Goal: Task Accomplishment & Management: Manage account settings

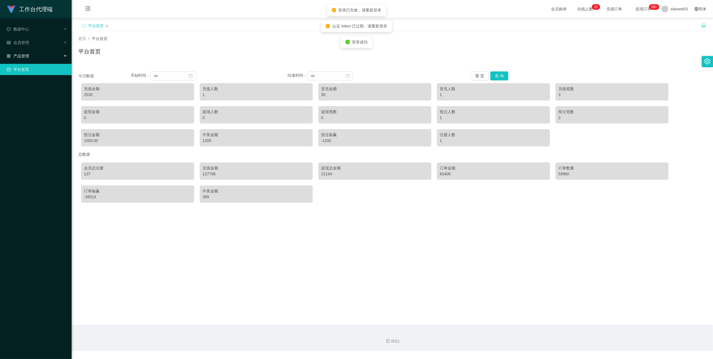
click at [56, 57] on div "产品管理" at bounding box center [36, 55] width 72 height 11
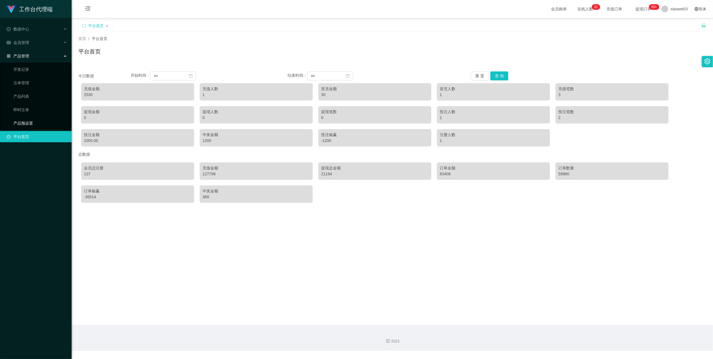
click at [33, 118] on link "产品预设置" at bounding box center [40, 123] width 54 height 11
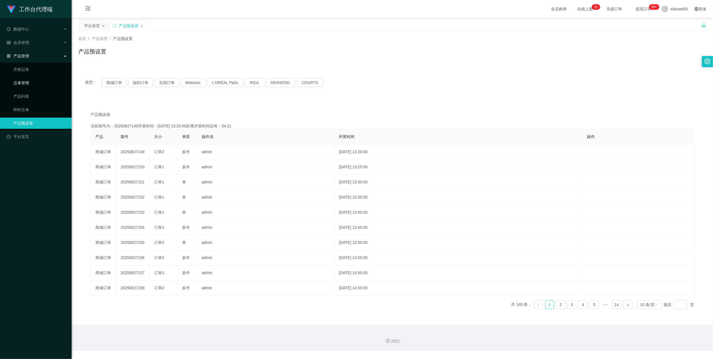
click at [38, 83] on link "注单管理" at bounding box center [40, 82] width 54 height 11
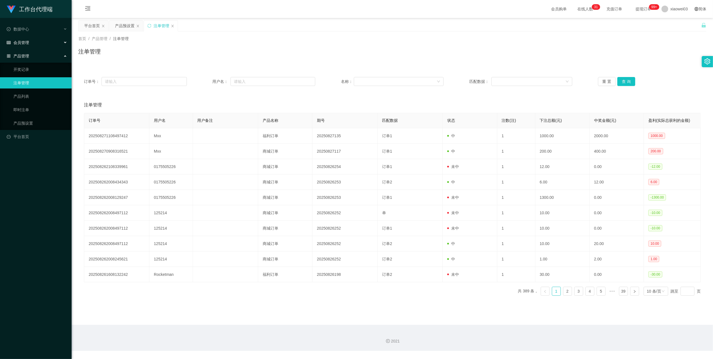
click at [54, 42] on div "会员管理" at bounding box center [36, 42] width 72 height 11
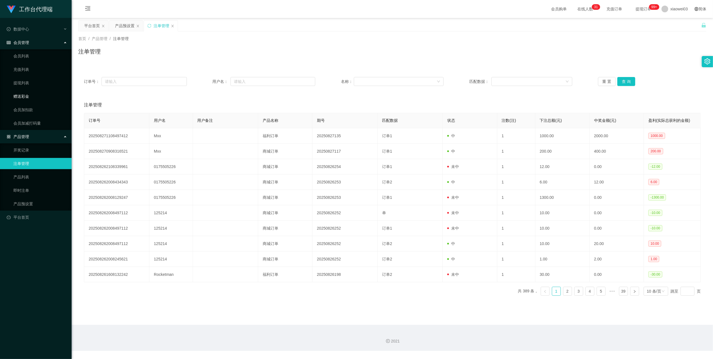
click at [33, 95] on link "赠送彩金" at bounding box center [40, 96] width 54 height 11
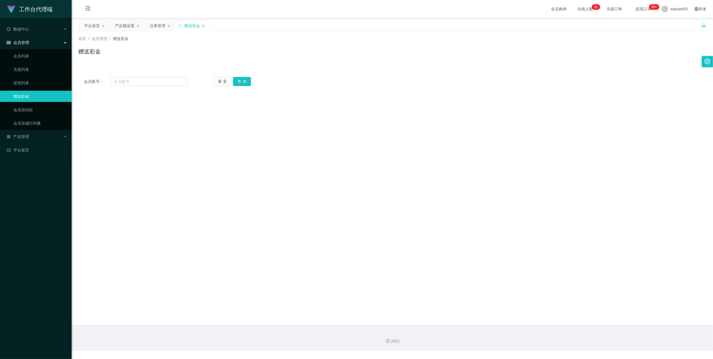
click at [102, 26] on icon "图标: close" at bounding box center [103, 25] width 3 height 3
click at [99, 26] on div "产品预设置" at bounding box center [94, 25] width 20 height 11
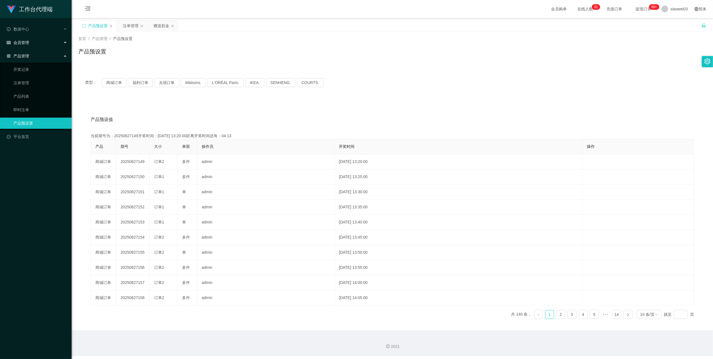
click at [65, 39] on div "会员管理" at bounding box center [36, 42] width 72 height 11
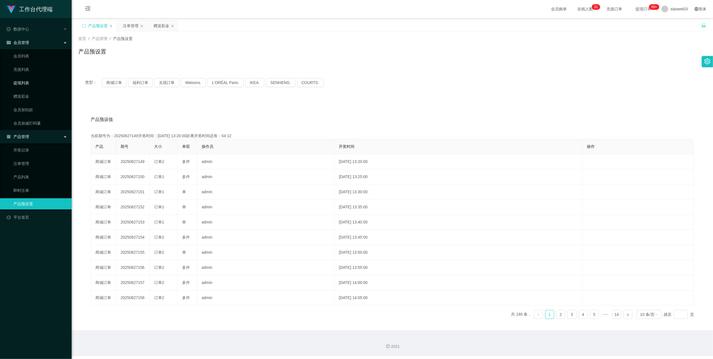
click at [39, 81] on link "提现列表" at bounding box center [40, 82] width 54 height 11
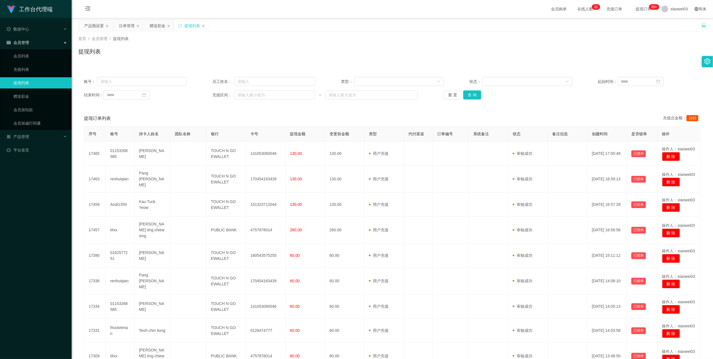
click at [94, 28] on div "产品预设置" at bounding box center [94, 25] width 20 height 11
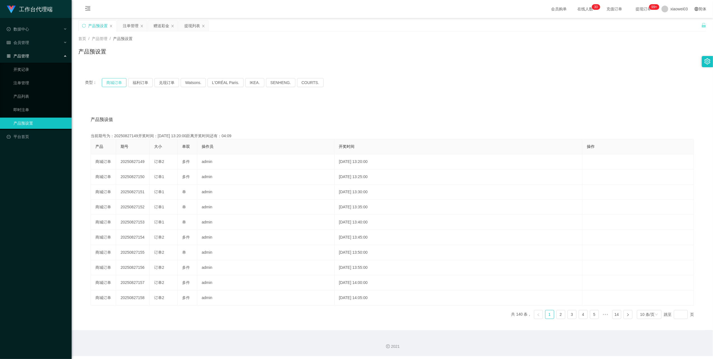
click at [114, 82] on button "商城订单" at bounding box center [114, 82] width 25 height 9
drag, startPoint x: 485, startPoint y: 100, endPoint x: 523, endPoint y: 91, distance: 38.7
click at [485, 100] on div "产品预设值 添加期号 当前期号为：20250827149开奖时间：[DATE] 13:20:00距离开奖时间还有：04:06 产品 期号 大小 单双 操作员 …" at bounding box center [392, 214] width 628 height 231
click at [111, 81] on button "商城订单" at bounding box center [114, 82] width 25 height 9
click at [455, 102] on div "产品预设值 添加期号 当前期号为：20250827149开奖时间：[DATE] 13:20:00距离开奖时间还有： 产品 期号 大小 单双 操作员 开奖时间 …" at bounding box center [392, 214] width 628 height 231
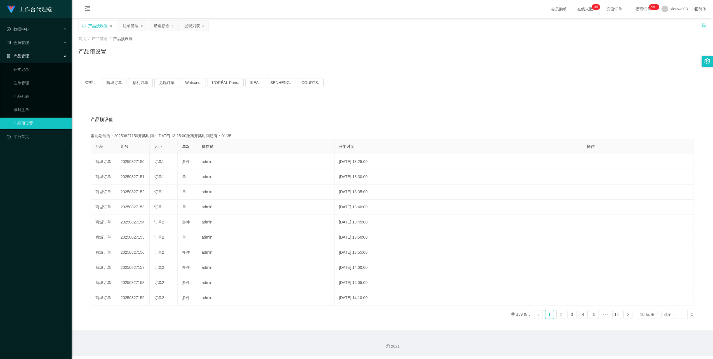
click at [131, 26] on div "注单管理" at bounding box center [131, 25] width 16 height 11
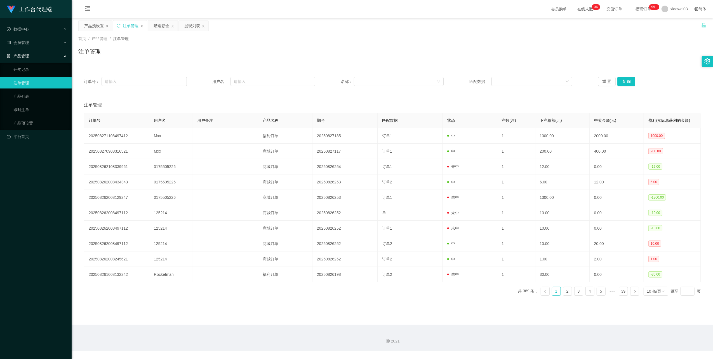
click at [165, 27] on div "赠送彩金" at bounding box center [162, 25] width 16 height 11
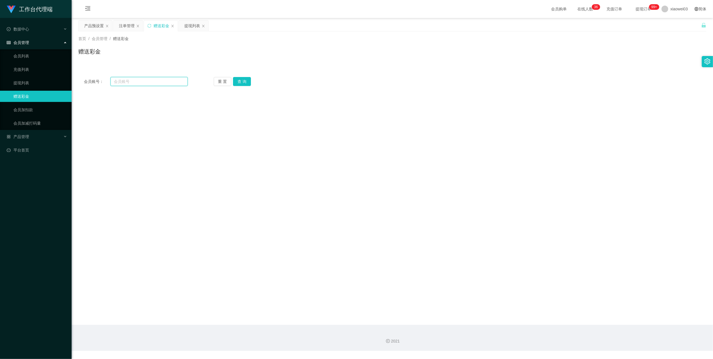
click at [142, 83] on input "text" at bounding box center [149, 81] width 77 height 9
paste input "farrarisee"
type input "farrarisee"
click at [239, 81] on button "查 询" at bounding box center [242, 81] width 18 height 9
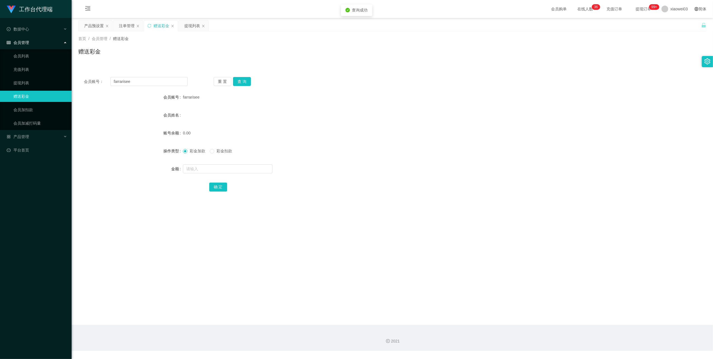
click at [125, 20] on div "注单管理" at bounding box center [127, 25] width 16 height 11
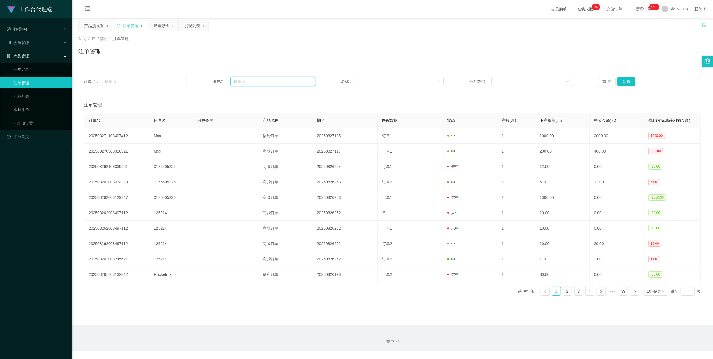
click at [265, 83] on input "text" at bounding box center [273, 81] width 85 height 9
type input "v"
paste input "farrarisee"
type input "farrarisee"
click at [624, 79] on button "查 询" at bounding box center [627, 81] width 18 height 9
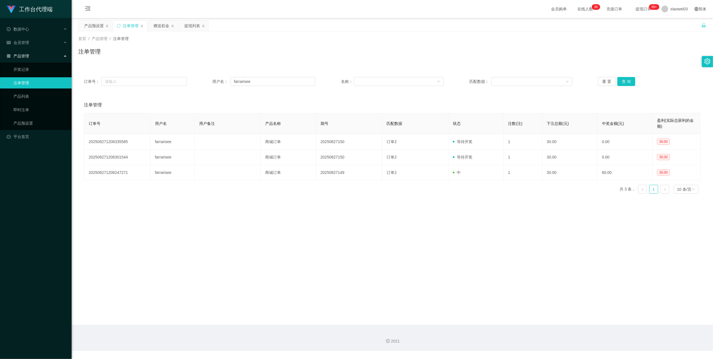
click at [92, 28] on div "产品预设置" at bounding box center [94, 25] width 20 height 11
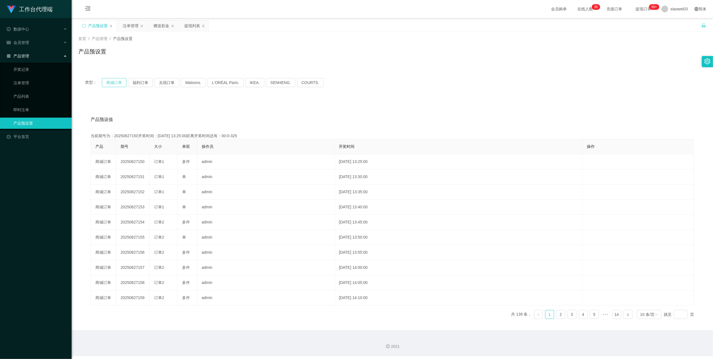
click at [109, 85] on button "商城订单" at bounding box center [114, 82] width 25 height 9
click at [517, 96] on div "类型： 商城订单 福利订单 兑现订单 Watsons. L'ORÉAL Paris. IKEA. [GEOGRAPHIC_DATA]. COURTS. 产品预…" at bounding box center [392, 200] width 628 height 259
click at [126, 25] on div "注单管理" at bounding box center [131, 25] width 16 height 11
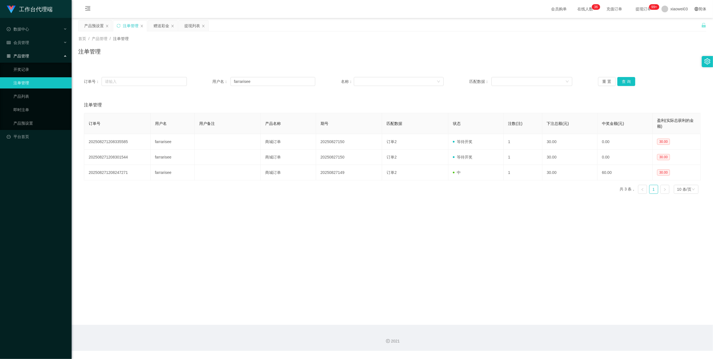
click at [160, 28] on div "赠送彩金" at bounding box center [162, 25] width 16 height 11
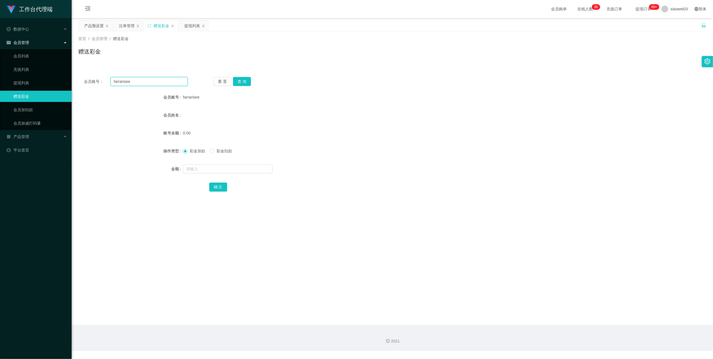
click at [150, 80] on input "farrarisee" at bounding box center [149, 81] width 77 height 9
click at [233, 82] on button "查 询" at bounding box center [242, 81] width 18 height 9
click at [326, 156] on div "彩金加款 彩金扣款" at bounding box center [366, 150] width 367 height 11
click at [166, 79] on input "farrarisee" at bounding box center [149, 81] width 77 height 9
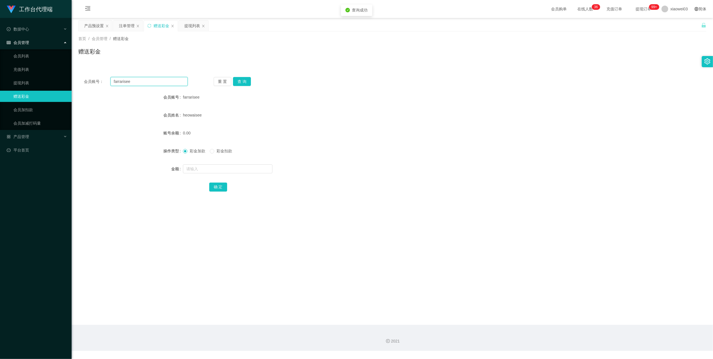
click at [166, 79] on input "farrarisee" at bounding box center [149, 81] width 77 height 9
click at [244, 81] on button "查 询" at bounding box center [242, 81] width 18 height 9
click at [244, 81] on div "重 置 查 询" at bounding box center [266, 81] width 104 height 9
drag, startPoint x: 244, startPoint y: 81, endPoint x: 285, endPoint y: 70, distance: 42.4
click at [334, 95] on div "farrarisee" at bounding box center [366, 97] width 367 height 11
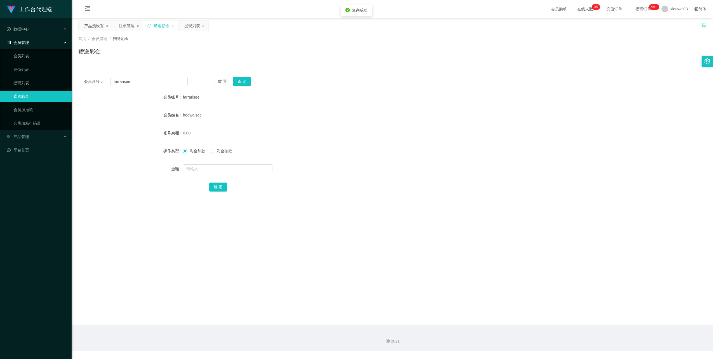
click at [120, 22] on div "注单管理" at bounding box center [127, 25] width 16 height 11
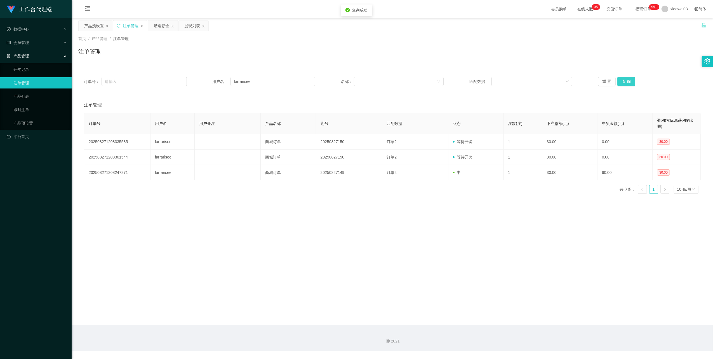
click at [630, 79] on button "查 询" at bounding box center [627, 81] width 18 height 9
click at [482, 235] on main "关闭左侧 关闭右侧 关闭其它 刷新页面 产品预设置 注单管理 赠送彩金 提现列表 首页 / 产品管理 / 注单管理 / 注单管理 订单号： 用户名： farr…" at bounding box center [393, 171] width 642 height 307
click at [157, 25] on div "赠送彩金" at bounding box center [162, 25] width 16 height 11
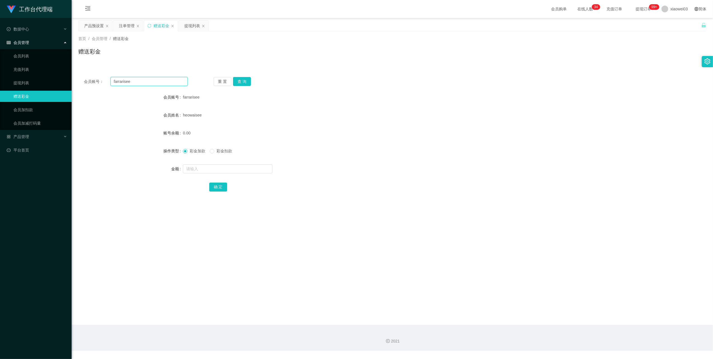
click at [149, 79] on input "farrarisee" at bounding box center [149, 81] width 77 height 9
click at [199, 168] on input "text" at bounding box center [228, 168] width 90 height 9
type input "60"
click at [217, 193] on div "会员账号： farrarisee 重 置 查 询 会员账号 farrarisee 会员姓名 heowaisee 账号余额 0.00 操作类型 彩金加款 彩金扣…" at bounding box center [392, 137] width 628 height 133
drag, startPoint x: 221, startPoint y: 190, endPoint x: 355, endPoint y: 117, distance: 152.8
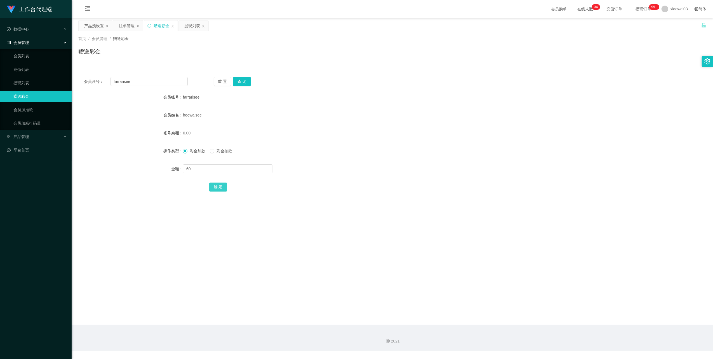
click at [221, 189] on button "确 定" at bounding box center [218, 186] width 18 height 9
click at [413, 94] on div "farrarisee" at bounding box center [366, 97] width 367 height 11
click at [186, 25] on div "提现列表" at bounding box center [192, 25] width 16 height 11
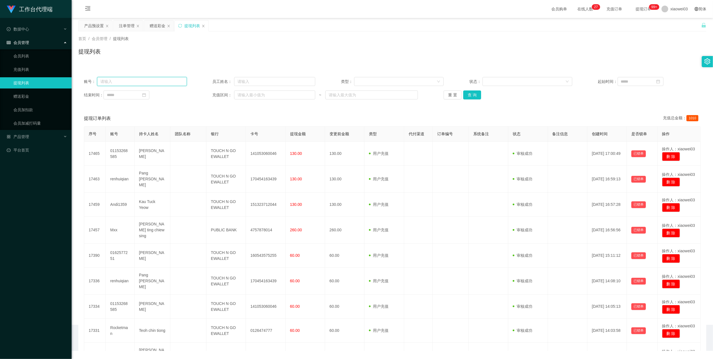
click at [152, 82] on input "text" at bounding box center [142, 81] width 90 height 9
paste input "farrarisee"
type input "farrarisee"
drag, startPoint x: 472, startPoint y: 97, endPoint x: 437, endPoint y: 115, distance: 38.8
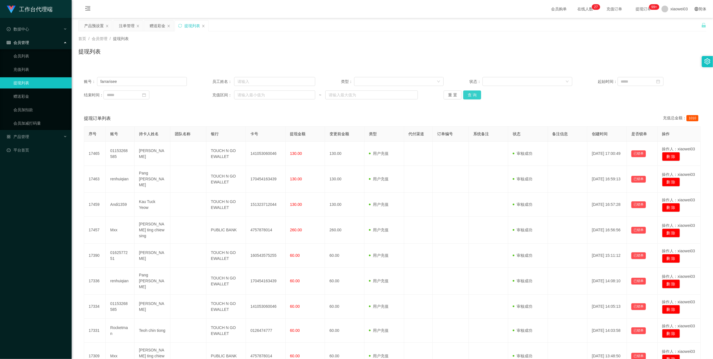
click at [472, 97] on button "查 询" at bounding box center [472, 94] width 18 height 9
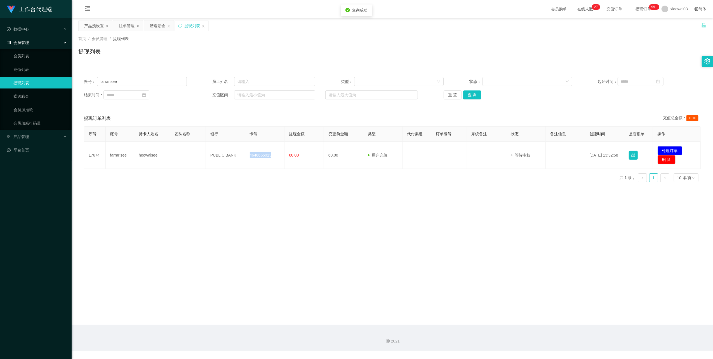
drag, startPoint x: 269, startPoint y: 154, endPoint x: 248, endPoint y: 156, distance: 20.8
click at [248, 156] on td "4646655913" at bounding box center [264, 155] width 39 height 27
copy td "4646655913"
click at [230, 154] on td "PUBLIC BANK" at bounding box center [225, 155] width 39 height 27
drag, startPoint x: 230, startPoint y: 154, endPoint x: 233, endPoint y: 158, distance: 5.8
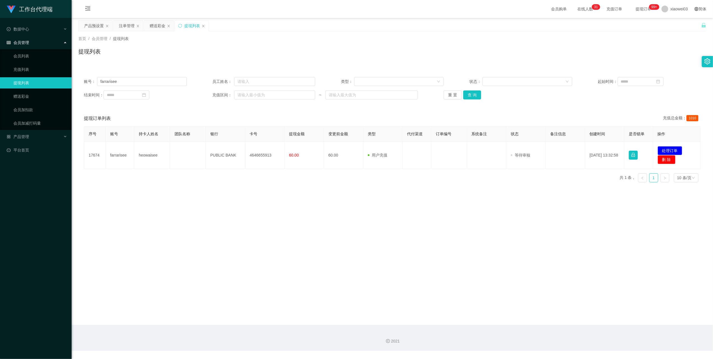
click at [233, 158] on td "PUBLIC BANK" at bounding box center [225, 155] width 39 height 27
drag, startPoint x: 233, startPoint y: 155, endPoint x: 205, endPoint y: 153, distance: 28.0
click at [206, 153] on td "PUBLIC BANK" at bounding box center [225, 155] width 39 height 27
copy td "PUBLIC BANK"
click at [547, 198] on main "关闭左侧 关闭右侧 关闭其它 刷新页面 产品预设置 注单管理 赠送彩金 提现列表 首页 / 会员管理 / 提现列表 / 提现列表 账号： farrarisee…" at bounding box center [393, 171] width 642 height 307
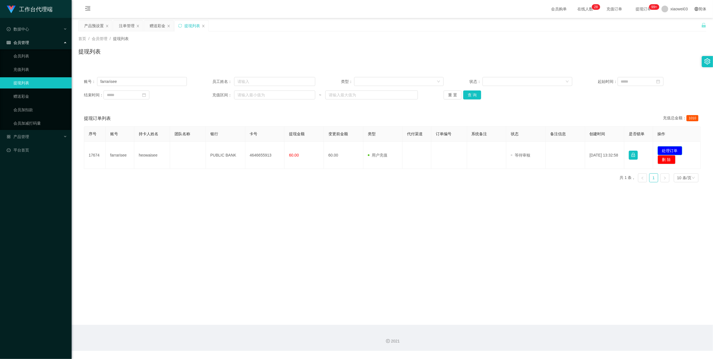
click at [658, 149] on button "处理订单" at bounding box center [670, 150] width 25 height 9
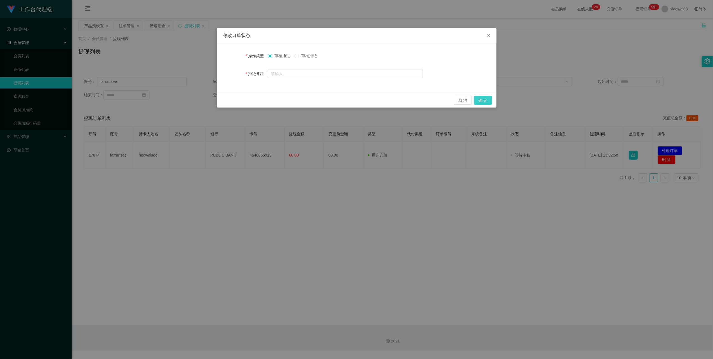
click at [485, 96] on button "确 定" at bounding box center [483, 100] width 18 height 9
click at [439, 237] on div "修改订单状态 操作类型 审核通过 审核拒绝 拒绝备注 取 消 确 定" at bounding box center [356, 179] width 713 height 359
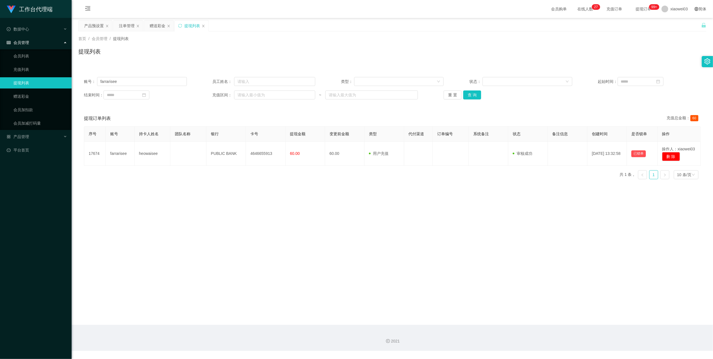
click at [129, 27] on div "注单管理" at bounding box center [127, 25] width 16 height 11
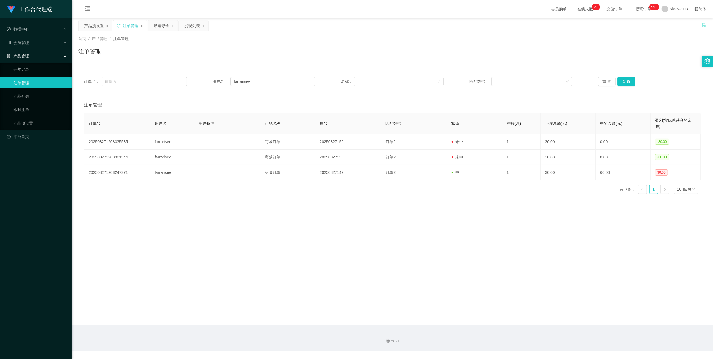
click at [164, 27] on div "赠送彩金" at bounding box center [162, 25] width 16 height 11
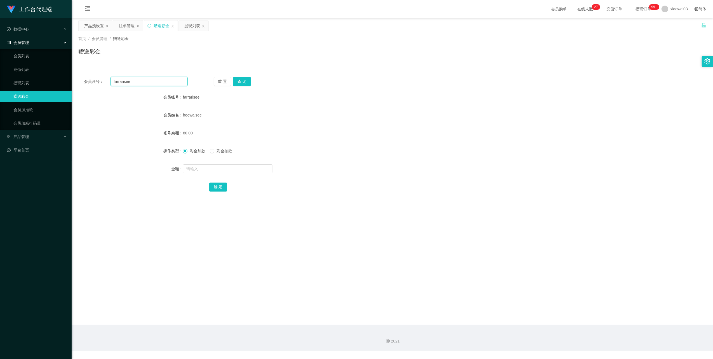
click at [161, 83] on input "farrarisee" at bounding box center [149, 81] width 77 height 9
paste input "Kelvin0204"
type input "Kelvin0204"
drag, startPoint x: 247, startPoint y: 81, endPoint x: 260, endPoint y: 103, distance: 26.0
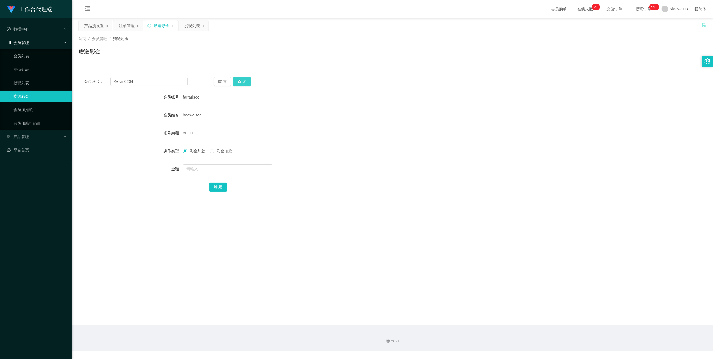
click at [247, 81] on button "查 询" at bounding box center [242, 81] width 18 height 9
click at [216, 171] on input "text" at bounding box center [228, 168] width 90 height 9
type input "30"
click at [212, 177] on form "会员账号 Kelvin0204 会员姓名 账号余额 0.00 操作类型 彩金加款 彩金扣款 金额 30 确 定" at bounding box center [392, 142] width 628 height 101
click at [217, 188] on button "确 定" at bounding box center [218, 186] width 18 height 9
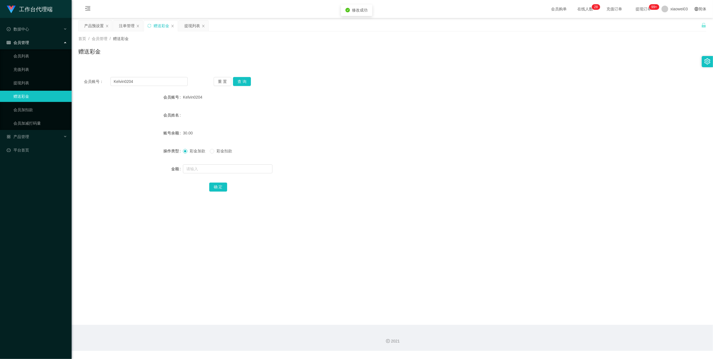
click at [384, 138] on div "30.00" at bounding box center [366, 132] width 367 height 11
click at [151, 83] on input "Kelvin0204" at bounding box center [149, 81] width 77 height 9
paste input "Melody423"
type input "Melody423"
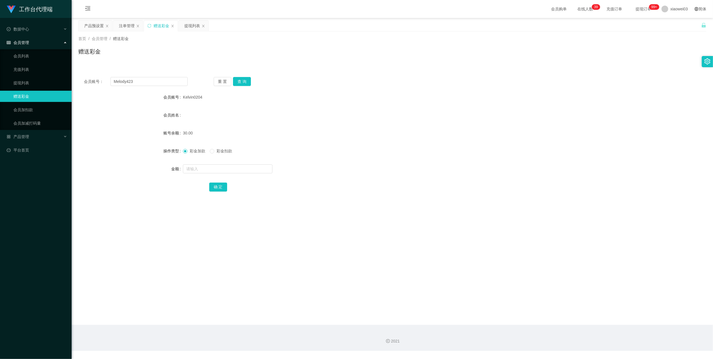
click at [239, 76] on div "会员账号： Melody423 重 置 查 询 会员账号 Kelvin0204 会员姓名 账号余额 30.00 操作类型 彩金加款 彩金扣款 金额 确 定" at bounding box center [392, 137] width 628 height 133
click at [240, 85] on button "查 询" at bounding box center [242, 81] width 18 height 9
click at [381, 107] on form "会员账号 Melody423 会员姓名 账号余额 60.00 操作类型 彩金加款 彩金扣款 金额 确 定" at bounding box center [392, 142] width 628 height 101
click at [89, 24] on div "产品预设置" at bounding box center [94, 25] width 20 height 11
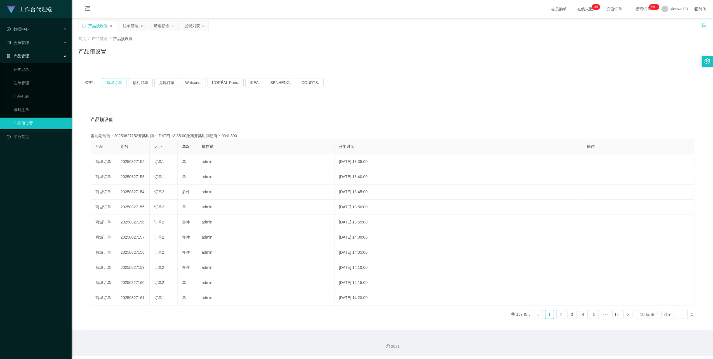
click at [112, 82] on button "商城订单" at bounding box center [114, 82] width 25 height 9
click at [423, 95] on div "类型： 商城订单 福利订单 兑现订单 Watsons. L'ORÉAL Paris. IKEA. [GEOGRAPHIC_DATA]. COURTS. 产品预…" at bounding box center [392, 200] width 628 height 259
click at [189, 28] on div "提现列表" at bounding box center [192, 25] width 16 height 11
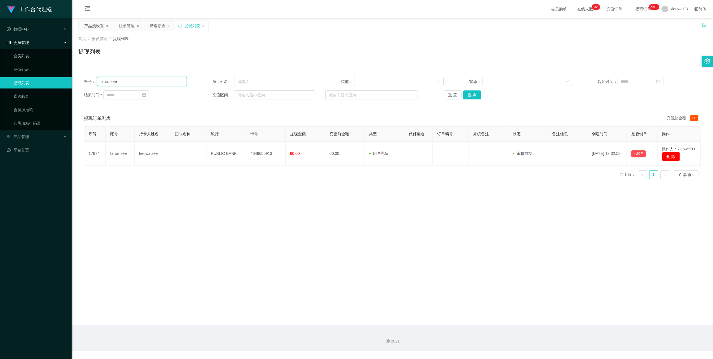
click at [175, 82] on input "farrarisee" at bounding box center [142, 81] width 90 height 9
paste input "Melody423"
type input "Melody423"
drag, startPoint x: 475, startPoint y: 96, endPoint x: 453, endPoint y: 119, distance: 32.1
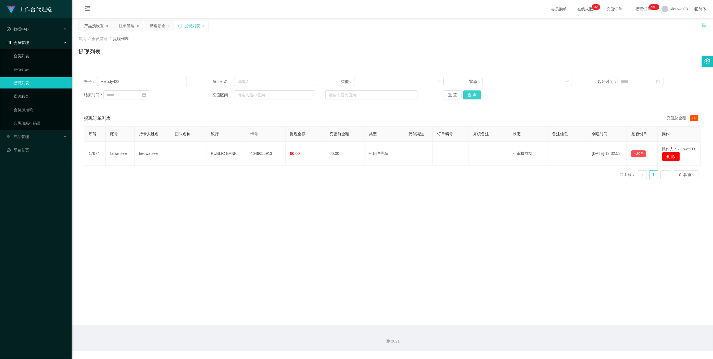
click at [475, 96] on button "查 询" at bounding box center [472, 94] width 18 height 9
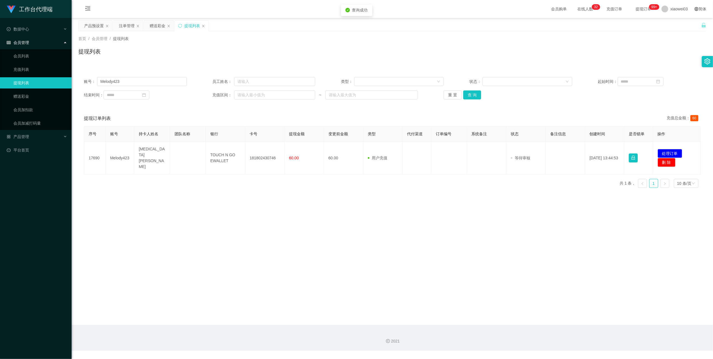
drag, startPoint x: 330, startPoint y: 210, endPoint x: 296, endPoint y: 192, distance: 39.2
click at [328, 208] on main "关闭左侧 关闭右侧 关闭其它 刷新页面 产品预设置 注单管理 赠送彩金 提现列表 首页 / 会员管理 / 提现列表 / 提现列表 账号： Melody423 …" at bounding box center [393, 171] width 642 height 307
drag, startPoint x: 274, startPoint y: 159, endPoint x: 250, endPoint y: 153, distance: 25.5
click at [250, 153] on td "181802430746" at bounding box center [264, 158] width 39 height 33
copy td "181802430746"
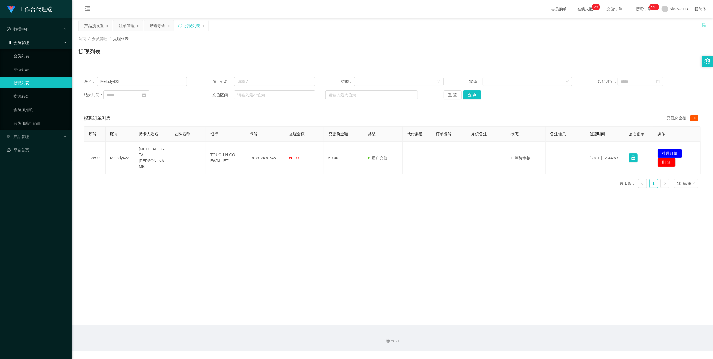
click at [228, 159] on td "TOUCH N GO EWALLET" at bounding box center [225, 158] width 39 height 33
drag, startPoint x: 228, startPoint y: 159, endPoint x: 207, endPoint y: 152, distance: 23.1
click at [207, 152] on td "TOUCH N GO EWALLET" at bounding box center [225, 158] width 39 height 33
copy td "TOUCH N GO EWALLET"
drag, startPoint x: 522, startPoint y: 241, endPoint x: 531, endPoint y: 234, distance: 10.6
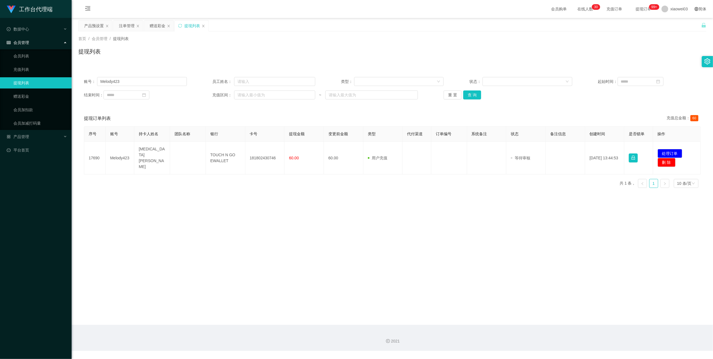
click at [522, 241] on main "关闭左侧 关闭右侧 关闭其它 刷新页面 产品预设置 注单管理 赠送彩金 提现列表 首页 / 会员管理 / 提现列表 / 提现列表 账号： Melody423 …" at bounding box center [393, 171] width 642 height 307
click at [670, 150] on button "处理订单" at bounding box center [670, 153] width 25 height 9
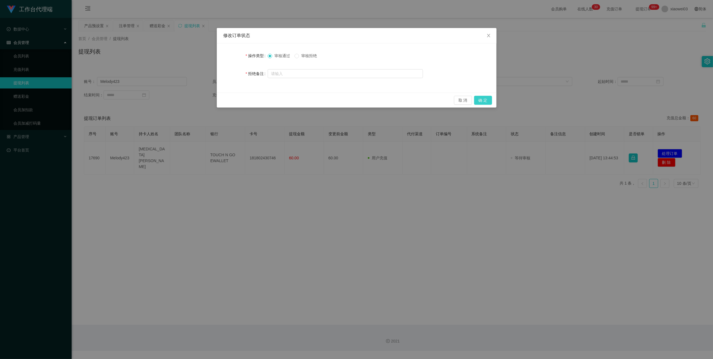
click at [478, 99] on button "确 定" at bounding box center [483, 100] width 18 height 9
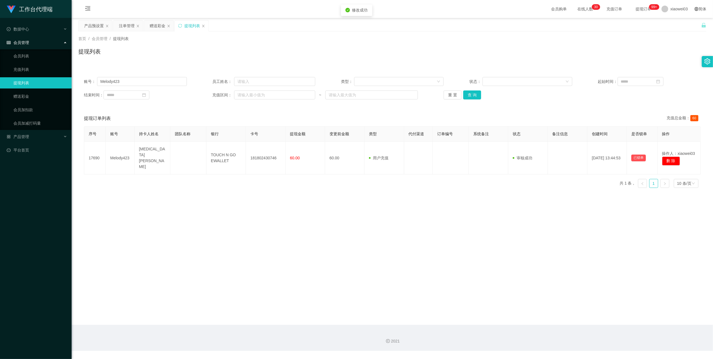
drag, startPoint x: 447, startPoint y: 285, endPoint x: 462, endPoint y: 260, distance: 28.5
click at [447, 283] on div "修改订单状态 操作类型 审核通过 审核拒绝 拒绝备注 取 消 确 定" at bounding box center [356, 179] width 713 height 359
click at [95, 26] on div "产品预设置" at bounding box center [94, 25] width 20 height 11
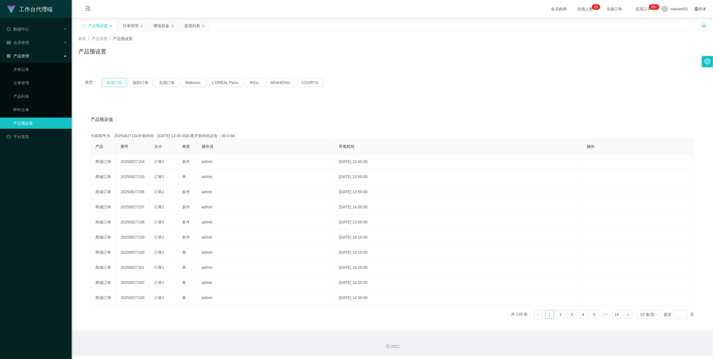
click at [107, 84] on button "商城订单" at bounding box center [114, 82] width 25 height 9
click at [476, 116] on div "产品预设值 添加期号" at bounding box center [393, 120] width 604 height 16
click at [167, 24] on div "赠送彩金" at bounding box center [162, 25] width 16 height 11
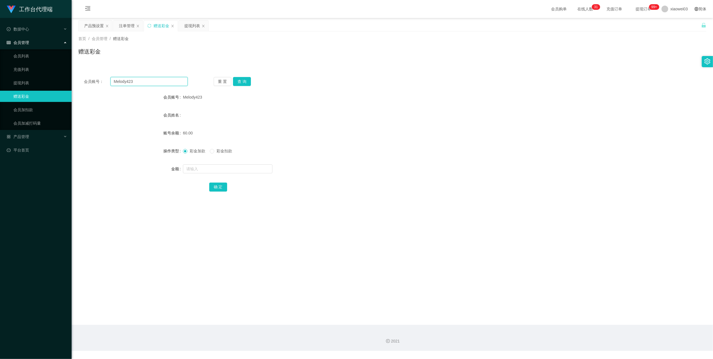
click at [156, 80] on input "Melody423" at bounding box center [149, 81] width 77 height 9
paste input "kelly99"
type input "kelly99"
click at [243, 83] on button "查 询" at bounding box center [242, 81] width 18 height 9
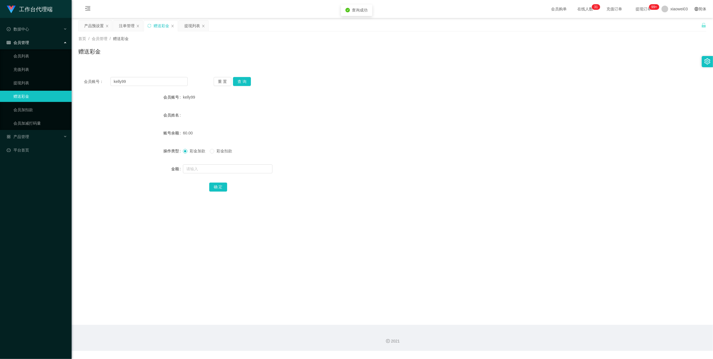
click at [411, 99] on div "kelly99" at bounding box center [366, 97] width 367 height 11
click at [99, 24] on div "产品预设置" at bounding box center [94, 25] width 20 height 11
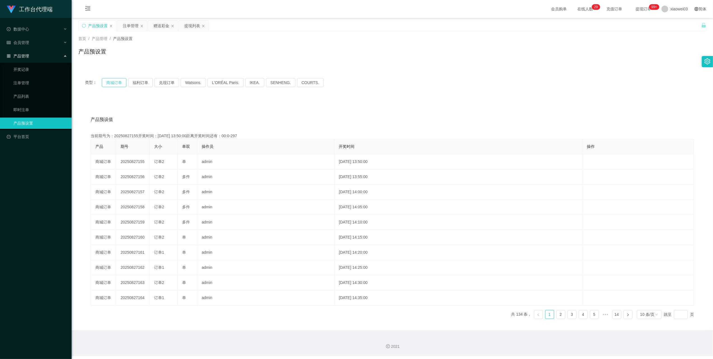
click at [115, 82] on button "商城订单" at bounding box center [114, 82] width 25 height 9
click at [456, 112] on div "产品预设值 添加期号" at bounding box center [393, 120] width 604 height 16
click at [123, 25] on div "注单管理" at bounding box center [131, 25] width 16 height 11
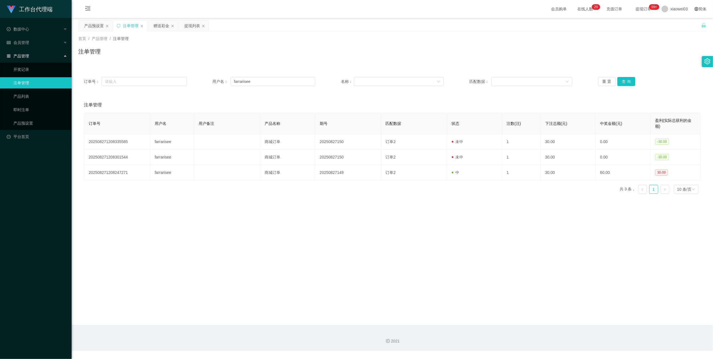
click at [163, 27] on div "赠送彩金" at bounding box center [162, 25] width 16 height 11
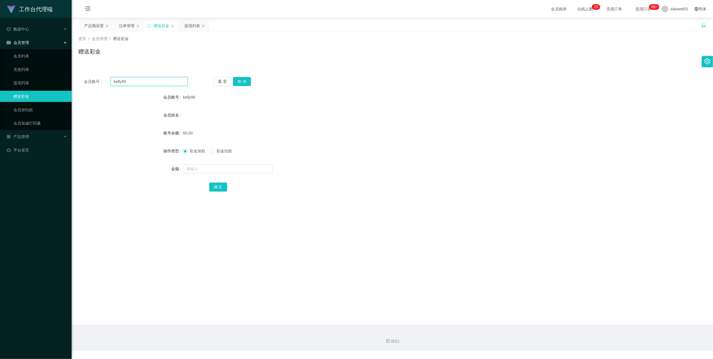
click at [156, 77] on input "kelly99" at bounding box center [149, 81] width 77 height 9
paste input "Kelvin0204"
click at [166, 74] on div "会员账号： kelly99Kelvin0204 重 置 查 询 会员账号 kelly99 会员姓名 账号余额 60.00 操作类型 彩金加款 彩金扣款 金额 …" at bounding box center [392, 137] width 628 height 133
click at [239, 79] on button "查 询" at bounding box center [242, 81] width 18 height 9
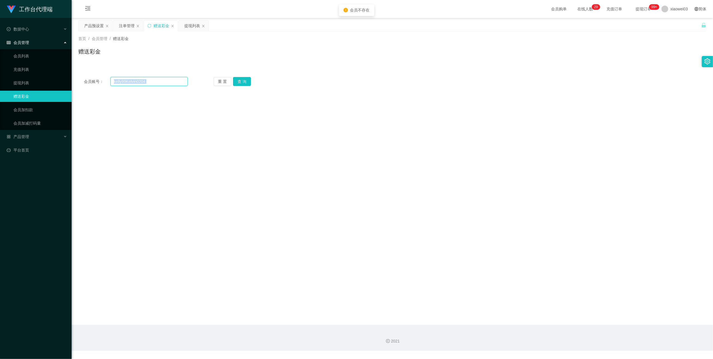
click at [176, 82] on input "kelly99Kelvin0204" at bounding box center [149, 81] width 77 height 9
paste input "Kelvin0204"
click at [167, 78] on input "kelly99Kelvin0204Kelvin0204" at bounding box center [149, 81] width 77 height 9
paste input "text"
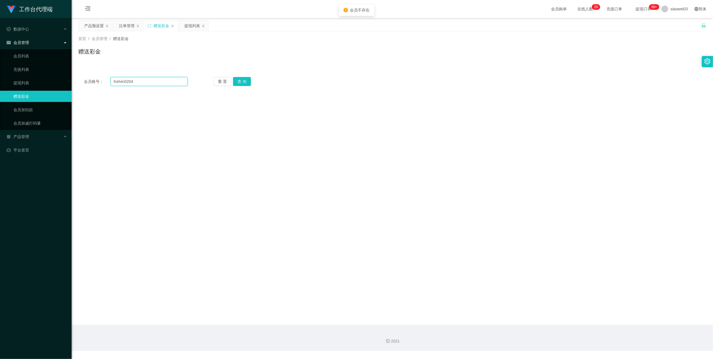
type input "Kelvin0204"
drag, startPoint x: 235, startPoint y: 82, endPoint x: 238, endPoint y: 84, distance: 4.0
click at [235, 82] on button "查 询" at bounding box center [242, 81] width 18 height 9
drag, startPoint x: 377, startPoint y: 137, endPoint x: 381, endPoint y: 135, distance: 3.9
click at [381, 135] on div "60.00" at bounding box center [366, 132] width 367 height 11
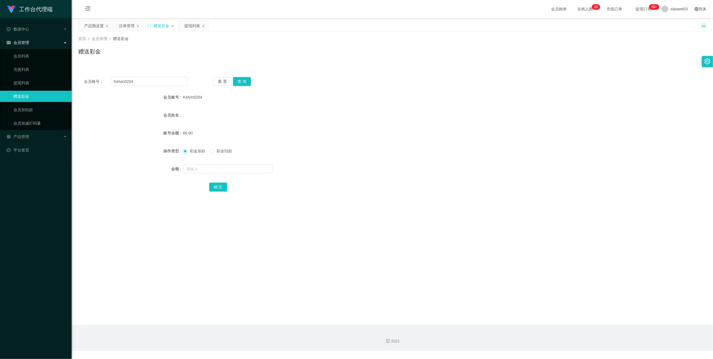
click at [197, 24] on div "提现列表" at bounding box center [192, 25] width 16 height 11
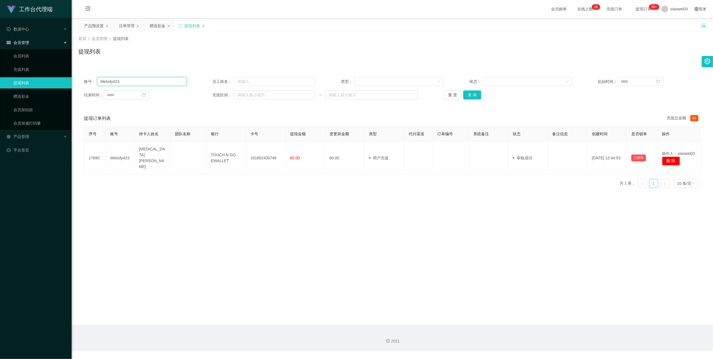
click at [140, 79] on input "Melody423" at bounding box center [142, 81] width 90 height 9
paste input "Kelvin0204"
click at [476, 91] on button "查 询" at bounding box center [472, 94] width 18 height 9
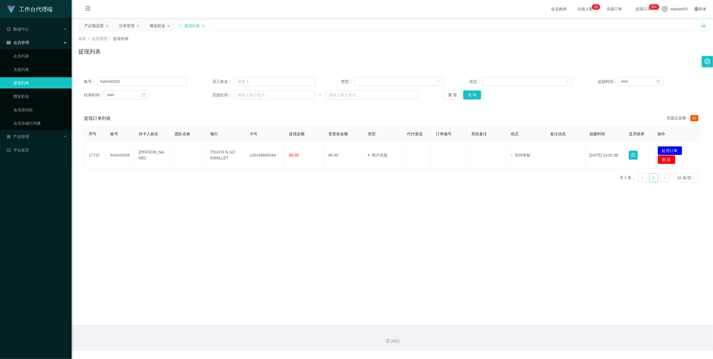
click at [409, 241] on main "关闭左侧 关闭右侧 关闭其它 刷新页面 产品预设置 注单管理 赠送彩金 提现列表 首页 / 会员管理 / 提现列表 / 提现列表 账号： Kelvin0204…" at bounding box center [393, 171] width 642 height 307
drag, startPoint x: 276, startPoint y: 156, endPoint x: 252, endPoint y: 153, distance: 24.3
click at [252, 153] on td "120148845344" at bounding box center [264, 155] width 39 height 27
drag, startPoint x: 252, startPoint y: 153, endPoint x: 276, endPoint y: 173, distance: 31.1
click at [290, 199] on main "关闭左侧 关闭右侧 关闭其它 刷新页面 产品预设置 注单管理 赠送彩金 提现列表 首页 / 会员管理 / 提现列表 / 提现列表 账号： Kelvin0204…" at bounding box center [393, 171] width 642 height 307
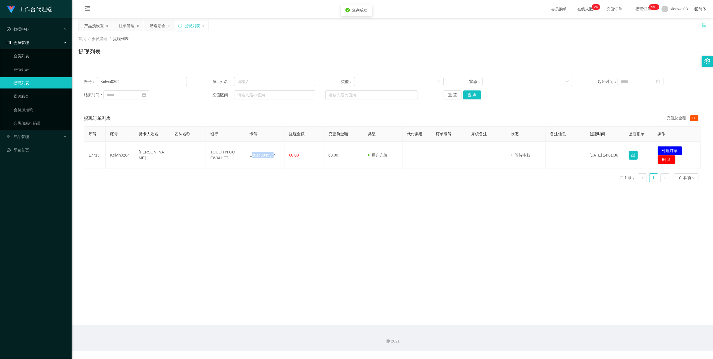
drag, startPoint x: 273, startPoint y: 156, endPoint x: 251, endPoint y: 154, distance: 21.4
click at [251, 154] on td "120148845344" at bounding box center [264, 155] width 39 height 27
drag, startPoint x: 251, startPoint y: 154, endPoint x: 270, endPoint y: 158, distance: 18.9
click at [270, 188] on main "关闭左侧 关闭右侧 关闭其它 刷新页面 产品预设置 注单管理 赠送彩金 提现列表 首页 / 会员管理 / 提现列表 / 提现列表 账号： Kelvin0204…" at bounding box center [393, 171] width 642 height 307
drag, startPoint x: 272, startPoint y: 157, endPoint x: 248, endPoint y: 154, distance: 24.5
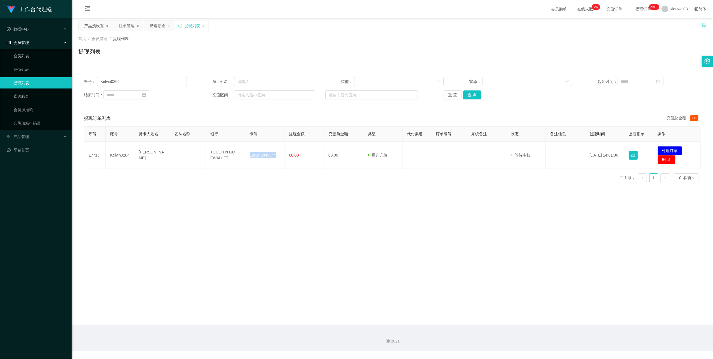
click at [248, 154] on td "120148845344" at bounding box center [264, 155] width 39 height 27
copy td "120148845344"
drag, startPoint x: 415, startPoint y: 280, endPoint x: 378, endPoint y: 245, distance: 51.1
click at [415, 280] on main "关闭左侧 关闭右侧 关闭其它 刷新页面 产品预设置 注单管理 赠送彩金 提现列表 首页 / 会员管理 / 提现列表 / 提现列表 账号： Kelvin0204…" at bounding box center [393, 171] width 642 height 307
drag, startPoint x: 226, startPoint y: 157, endPoint x: 204, endPoint y: 150, distance: 22.8
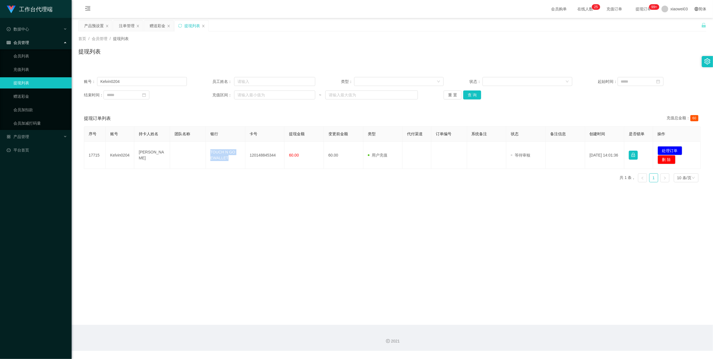
click at [204, 150] on tr "17715 Kelvin0204 [PERSON_NAME] TOUCH N GO EWALLET 120148845344 60.00 60.00 用户充值…" at bounding box center [392, 155] width 617 height 27
copy tr "TOUCH N GO EWALLET"
click at [562, 266] on main "关闭左侧 关闭右侧 关闭其它 刷新页面 产品预设置 注单管理 赠送彩金 提现列表 首页 / 会员管理 / 提现列表 / 提现列表 账号： Kelvin0204…" at bounding box center [393, 171] width 642 height 307
click at [672, 147] on button "处理订单" at bounding box center [670, 150] width 25 height 9
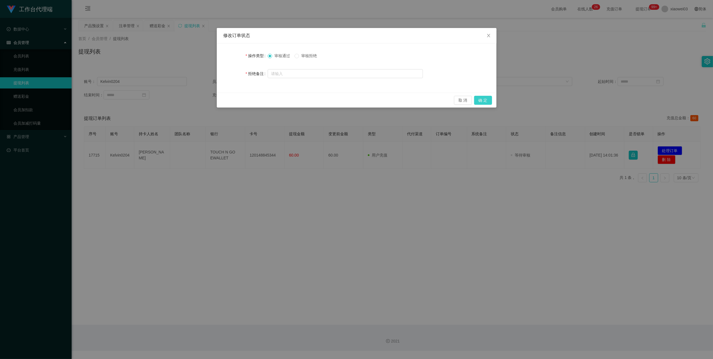
click at [481, 98] on button "确 定" at bounding box center [483, 100] width 18 height 9
click at [468, 298] on div "修改订单状态 操作类型 审核通过 审核拒绝 拒绝备注 取 消 确 定" at bounding box center [356, 179] width 713 height 359
click at [468, 299] on div "修改订单状态 操作类型 审核通过 审核拒绝 拒绝备注 取 消 确 定" at bounding box center [356, 179] width 713 height 359
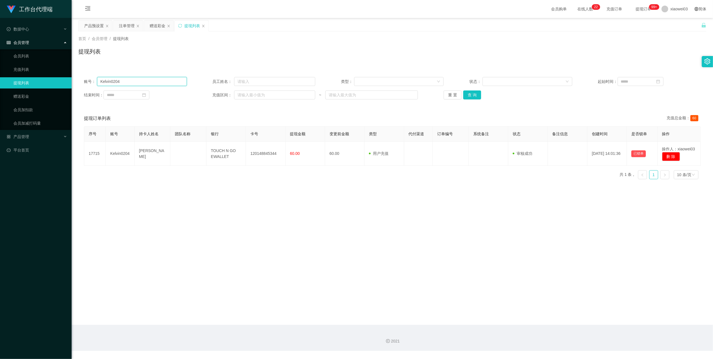
click at [150, 78] on input "Kelvin0204" at bounding box center [142, 81] width 90 height 9
paste input "kelly99"
type input "kelly99"
drag, startPoint x: 472, startPoint y: 95, endPoint x: 416, endPoint y: 148, distance: 77.0
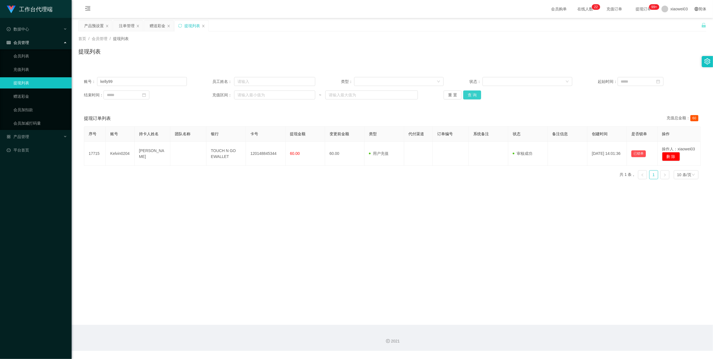
click at [472, 95] on button "查 询" at bounding box center [472, 94] width 18 height 9
click at [340, 252] on main "关闭左侧 关闭右侧 关闭其它 刷新页面 产品预设置 注单管理 赠送彩金 提现列表 首页 / 会员管理 / 提现列表 / 提现列表 账号： kelly99 员工…" at bounding box center [393, 171] width 642 height 307
drag, startPoint x: 273, startPoint y: 153, endPoint x: 247, endPoint y: 154, distance: 26.6
click at [247, 154] on td "1493063451" at bounding box center [264, 155] width 39 height 27
copy td "1493063451"
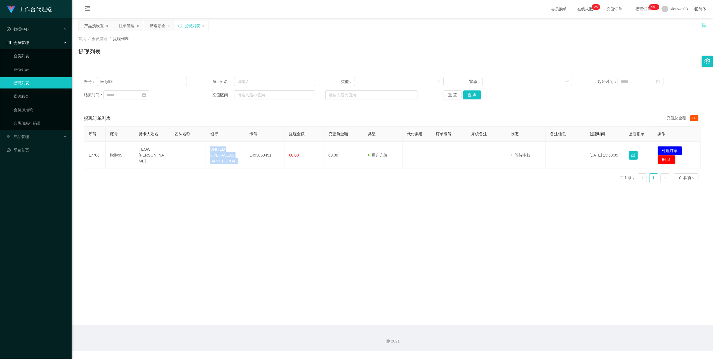
drag, startPoint x: 235, startPoint y: 163, endPoint x: 196, endPoint y: 147, distance: 42.5
click at [196, 147] on tr "17706 kelly99 TEOW SIEW [PERSON_NAME] UNITED OVERASEAS BANK BERHAD 1493063451 6…" at bounding box center [392, 155] width 617 height 27
copy tr "UNITED OVERASEAS BANK BERHAD"
click at [669, 147] on button "处理订单" at bounding box center [670, 150] width 25 height 9
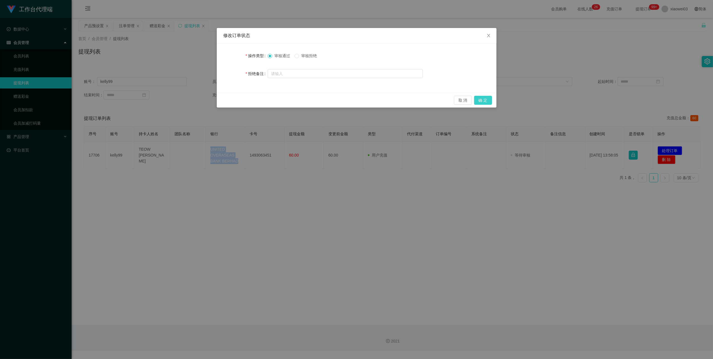
click at [484, 101] on button "确 定" at bounding box center [483, 100] width 18 height 9
click at [417, 294] on div "修改订单状态 操作类型 审核通过 审核拒绝 拒绝备注 取 消 确 定" at bounding box center [356, 179] width 713 height 359
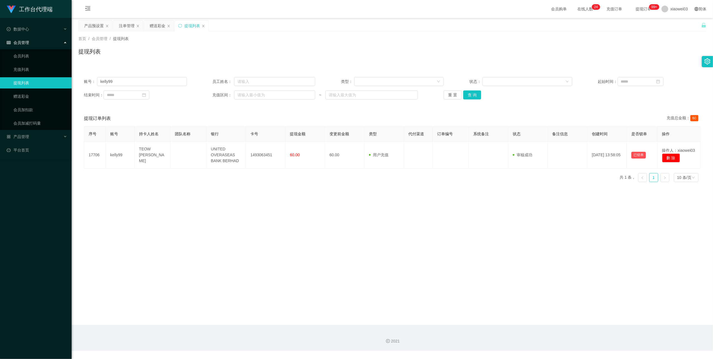
click at [144, 86] on div "账号： kelly99 员工姓名： 类型： 状态： 起始时间： 结束时间： 充值区间： ~ 重 置 查 询" at bounding box center [392, 88] width 628 height 34
drag, startPoint x: 144, startPoint y: 86, endPoint x: 154, endPoint y: 22, distance: 65.1
click at [154, 22] on div "赠送彩金" at bounding box center [158, 25] width 16 height 11
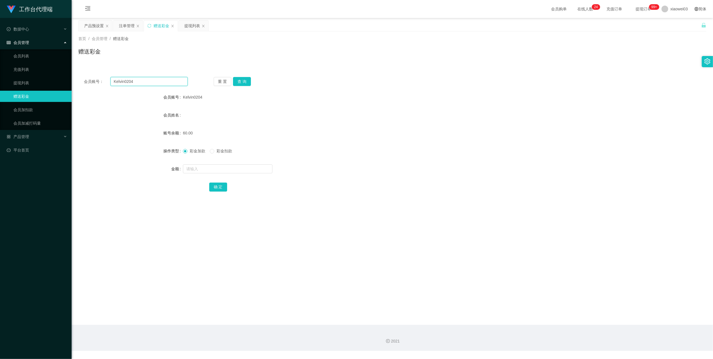
click at [153, 79] on input "Kelvin0204" at bounding box center [149, 81] width 77 height 9
paste input "denial"
type input "denial"
drag, startPoint x: 240, startPoint y: 79, endPoint x: 243, endPoint y: 81, distance: 3.4
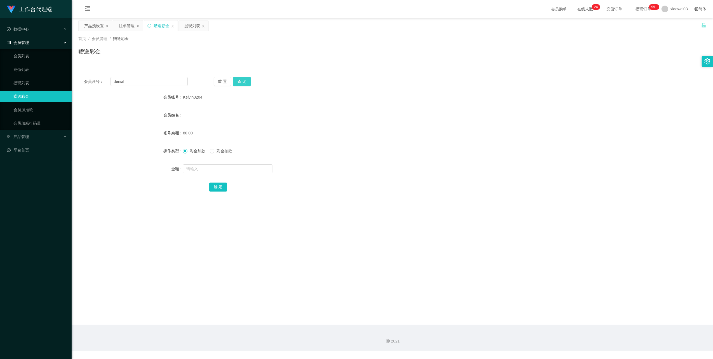
click at [241, 81] on button "查 询" at bounding box center [242, 81] width 18 height 9
click at [345, 156] on div "彩金加款 彩金扣款" at bounding box center [366, 150] width 367 height 11
click at [206, 168] on input "text" at bounding box center [228, 168] width 90 height 9
type input "30"
drag, startPoint x: 217, startPoint y: 185, endPoint x: 318, endPoint y: 162, distance: 103.6
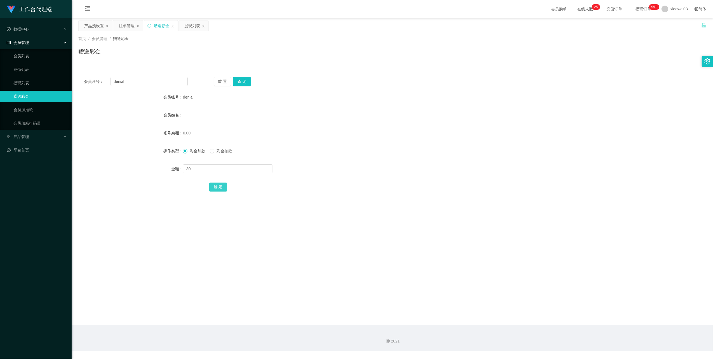
click at [217, 185] on button "确 定" at bounding box center [218, 186] width 18 height 9
click at [406, 153] on div "彩金加款 彩金扣款" at bounding box center [366, 150] width 367 height 11
click at [189, 30] on div "提现列表" at bounding box center [192, 25] width 16 height 11
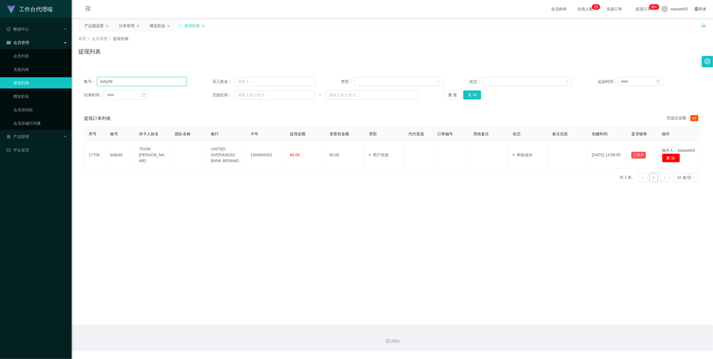
click at [166, 80] on input "kelly99" at bounding box center [142, 81] width 90 height 9
paste input "Kelvin0204"
type input "Kelvin0204"
drag, startPoint x: 478, startPoint y: 93, endPoint x: 471, endPoint y: 99, distance: 9.2
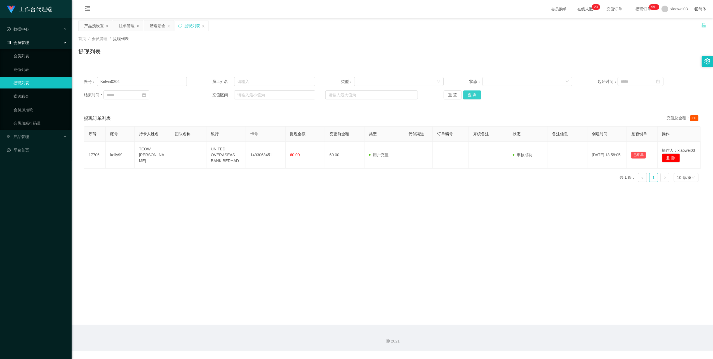
click at [478, 93] on button "查 询" at bounding box center [472, 94] width 18 height 9
click at [156, 23] on div "赠送彩金" at bounding box center [158, 25] width 16 height 11
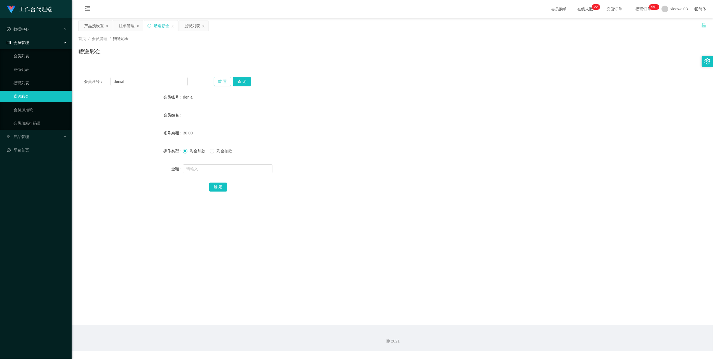
click at [220, 85] on button "重 置" at bounding box center [223, 81] width 18 height 9
click at [167, 79] on input "text" at bounding box center [149, 81] width 77 height 9
paste input "Qwertyuiop7"
type input "Qwertyuiop7"
drag, startPoint x: 234, startPoint y: 79, endPoint x: 245, endPoint y: 83, distance: 12.1
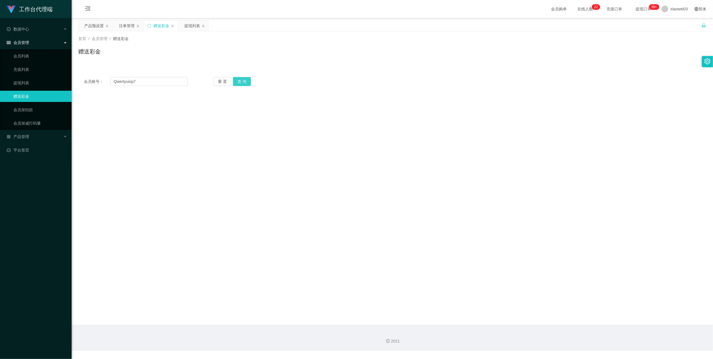
click at [234, 79] on button "查 询" at bounding box center [242, 81] width 18 height 9
click at [197, 20] on main "关闭左侧 关闭右侧 关闭其它 刷新页面 产品预设置 注单管理 赠送彩金 提现列表 首页 / 会员管理 / 赠送彩金 / 赠送彩金 会员账号： Qwertyui…" at bounding box center [393, 171] width 642 height 307
click at [196, 20] on div "提现列表" at bounding box center [192, 25] width 16 height 11
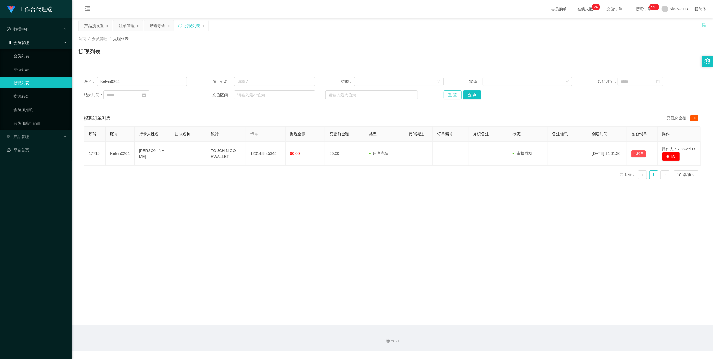
click at [449, 97] on button "重 置" at bounding box center [453, 94] width 18 height 9
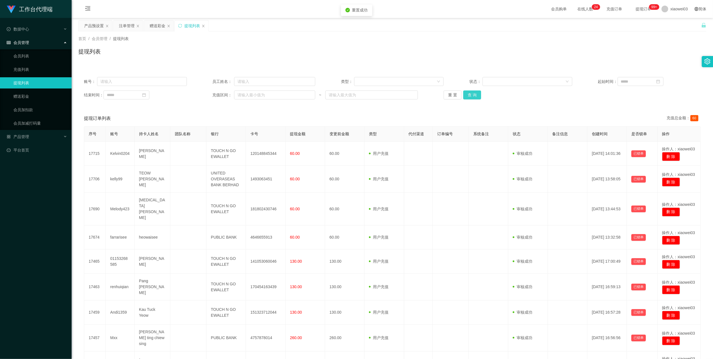
click at [472, 96] on button "查 询" at bounding box center [472, 94] width 18 height 9
click at [121, 79] on input "text" at bounding box center [142, 81] width 90 height 9
paste input "Qwertyuiop7"
type input "Qwertyuiop7"
click at [478, 92] on button "查 询" at bounding box center [472, 94] width 18 height 9
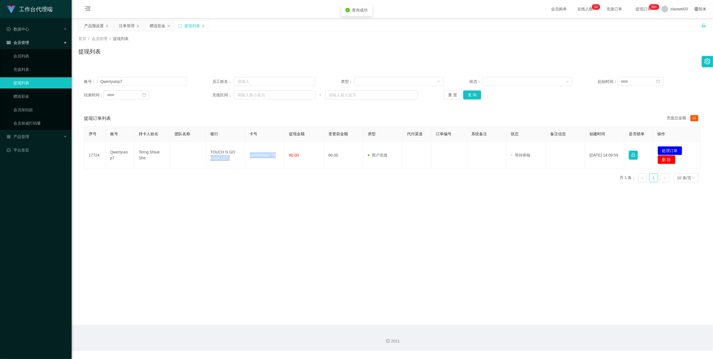
drag, startPoint x: 274, startPoint y: 152, endPoint x: 233, endPoint y: 148, distance: 40.8
click at [233, 148] on tr "17724 Qwertyuiop7 Terng Shiue She TOUCH N GO EWALLET 180939002774 60.00 60.00 用…" at bounding box center [392, 155] width 617 height 27
click at [264, 173] on div "序号 账号 持卡人姓名 团队名称 银行 卡号 提现金额 变更前金额 类型 代付渠道 订单编号 系统备注 状态 备注信息 创建时间 是否锁单 操作 17724 …" at bounding box center [392, 156] width 617 height 60
click at [268, 155] on td "180939002774" at bounding box center [264, 155] width 39 height 27
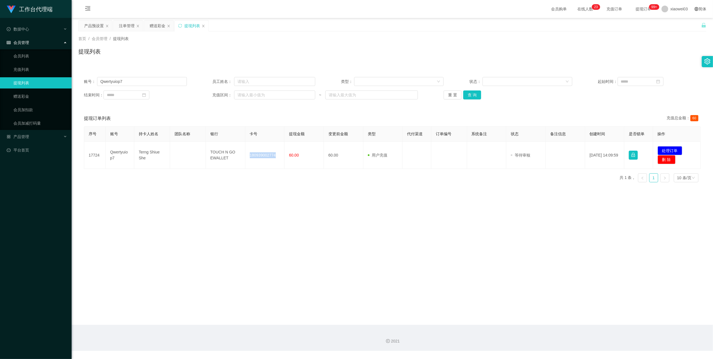
copy td "180939002774"
click at [471, 244] on main "关闭左侧 关闭右侧 关闭其它 刷新页面 产品预设置 注单管理 赠送彩金 提现列表 首页 / 会员管理 / 提现列表 / 提现列表 账号： Qwertyuiop…" at bounding box center [393, 171] width 642 height 307
drag, startPoint x: 230, startPoint y: 158, endPoint x: 205, endPoint y: 143, distance: 28.9
click at [206, 143] on td "TOUCH N GO EWALLET" at bounding box center [225, 155] width 39 height 27
copy td "TOUCH N GO EWALLET"
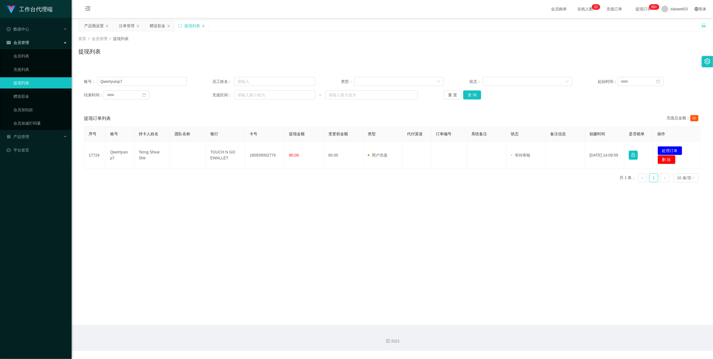
click at [631, 292] on main "关闭左侧 关闭右侧 关闭其它 刷新页面 产品预设置 注单管理 赠送彩金 提现列表 首页 / 会员管理 / 提现列表 / 提现列表 账号： Qwertyuiop…" at bounding box center [393, 171] width 642 height 307
click at [658, 151] on button "处理订单" at bounding box center [670, 150] width 25 height 9
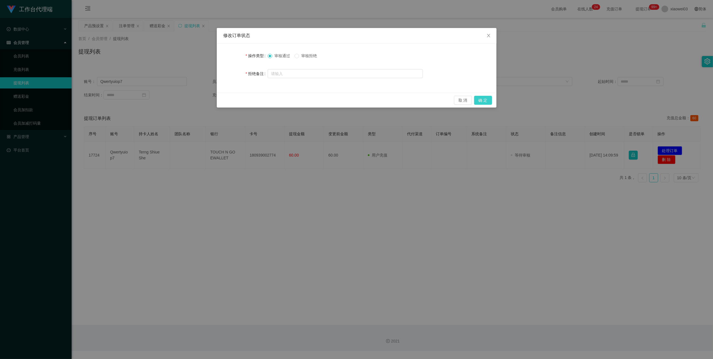
click at [486, 98] on button "确 定" at bounding box center [483, 100] width 18 height 9
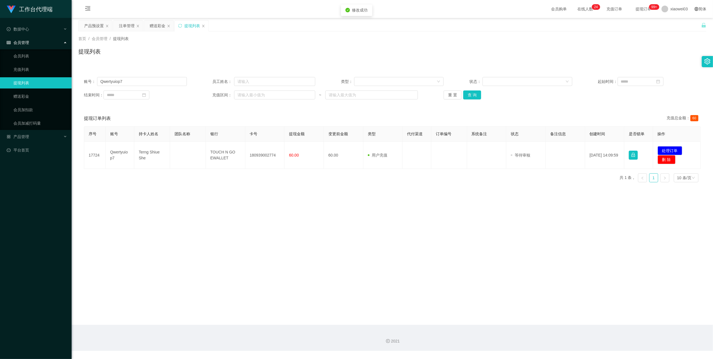
drag, startPoint x: 486, startPoint y: 305, endPoint x: 658, endPoint y: 33, distance: 321.8
click at [494, 295] on div "修改订单状态 操作类型 审核通过 审核拒绝 拒绝备注 取 消 确 定" at bounding box center [356, 179] width 713 height 359
click at [94, 27] on div "产品预设置" at bounding box center [94, 25] width 20 height 11
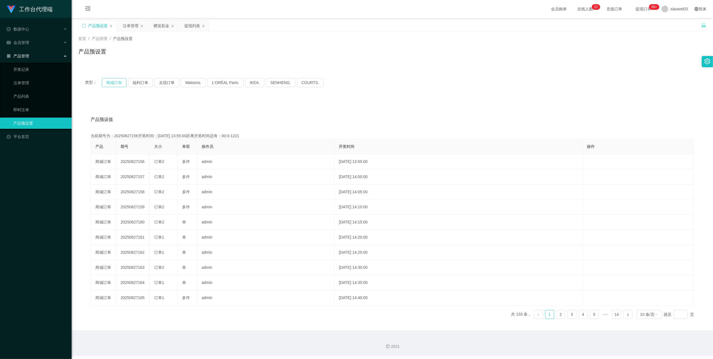
drag, startPoint x: 107, startPoint y: 82, endPoint x: 130, endPoint y: 92, distance: 25.2
click at [109, 82] on button "商城订单" at bounding box center [114, 82] width 25 height 9
click at [134, 25] on div "注单管理" at bounding box center [131, 25] width 16 height 11
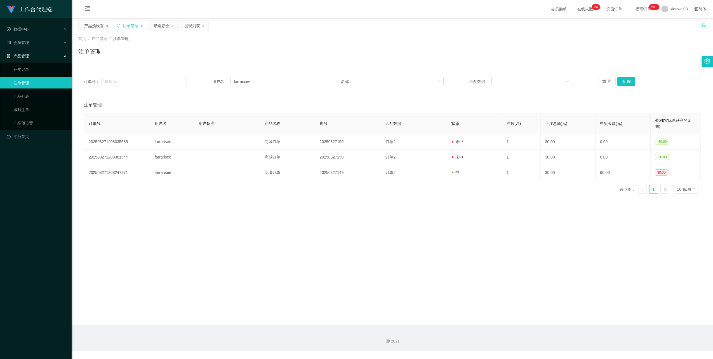
click at [160, 23] on div "赠送彩金" at bounding box center [162, 25] width 16 height 11
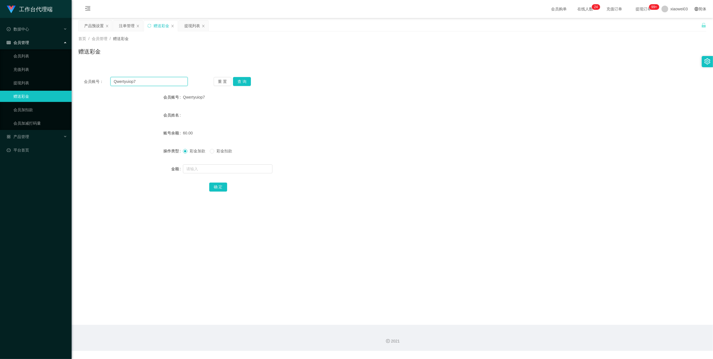
click at [160, 78] on input "Qwertyuiop7" at bounding box center [149, 81] width 77 height 9
paste input "denial"
type input "denial"
click at [241, 81] on button "查 询" at bounding box center [242, 81] width 18 height 9
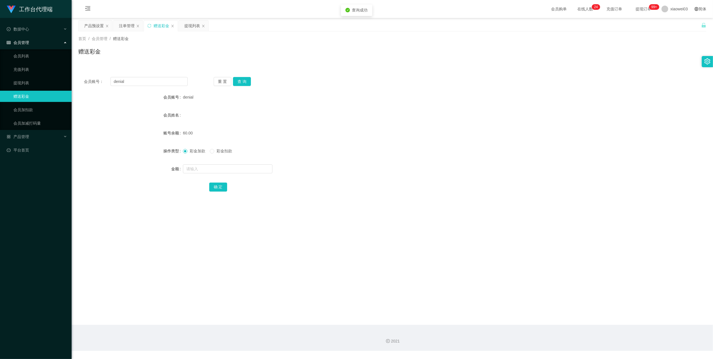
click at [388, 138] on div "60.00" at bounding box center [366, 132] width 367 height 11
click at [224, 78] on button "重 置" at bounding box center [223, 81] width 18 height 9
click at [196, 24] on div "提现列表" at bounding box center [192, 25] width 16 height 11
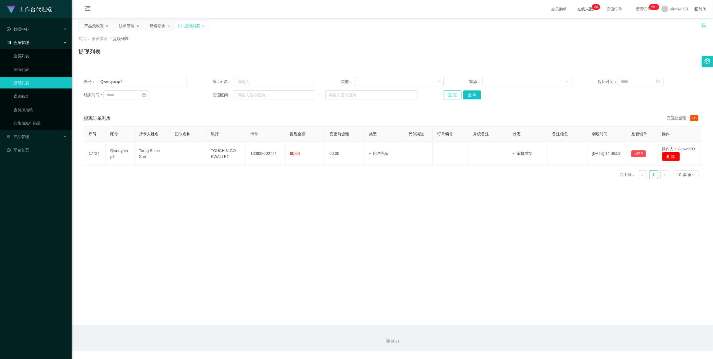
click at [444, 96] on button "重 置" at bounding box center [453, 94] width 18 height 9
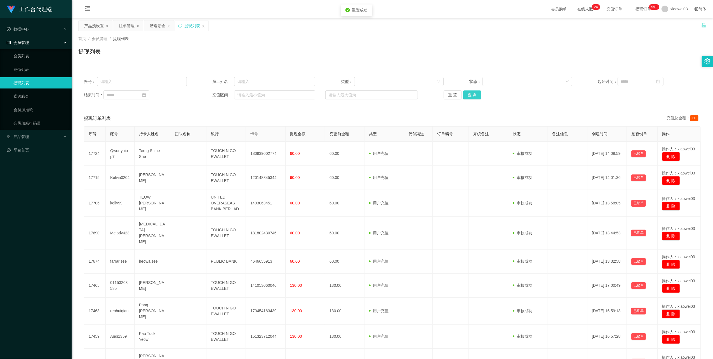
click at [474, 97] on button "查 询" at bounding box center [472, 94] width 18 height 9
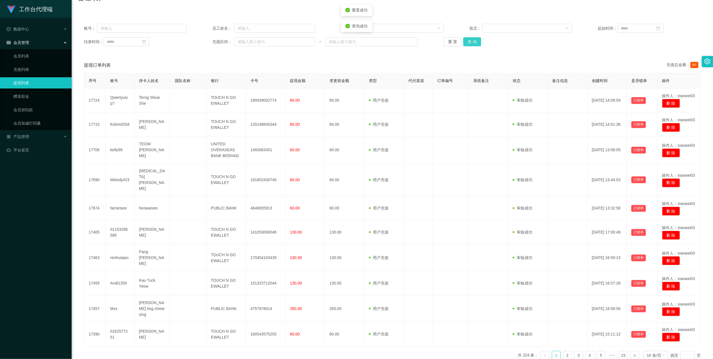
scroll to position [71, 0]
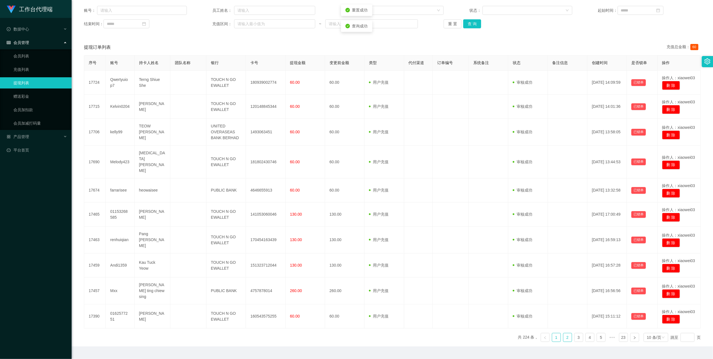
click at [567, 333] on link "2" at bounding box center [568, 337] width 8 height 8
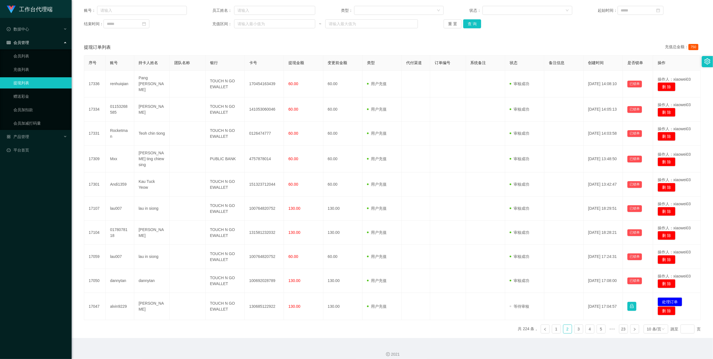
click at [127, 303] on td "alvin9229" at bounding box center [120, 306] width 29 height 27
click at [117, 303] on td "alvin9229" at bounding box center [120, 306] width 29 height 27
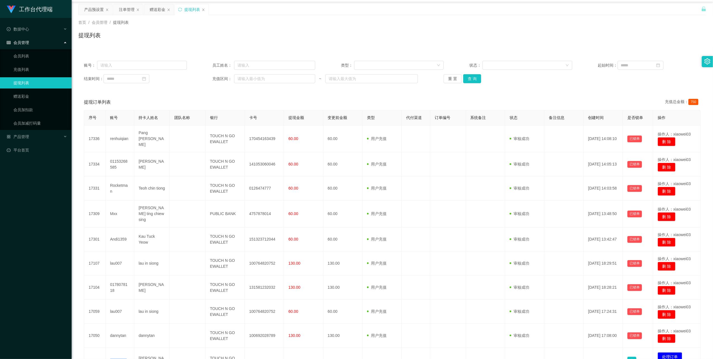
scroll to position [0, 0]
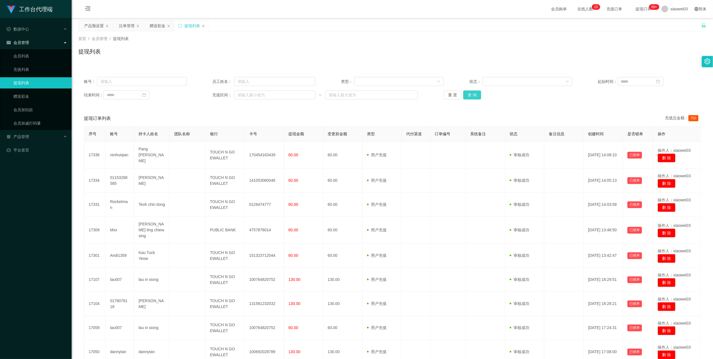
click at [470, 98] on button "查 询" at bounding box center [472, 94] width 18 height 9
click at [470, 98] on div "重 置 查 询" at bounding box center [495, 94] width 103 height 9
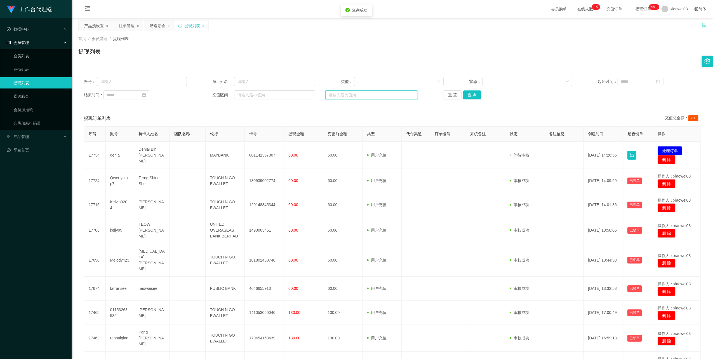
click at [415, 93] on input "text" at bounding box center [371, 94] width 93 height 9
click at [545, 86] on div "账号： 员工姓名： 类型： 状态： 起始时间： 结束时间： 充值区间： ~ 重 置 查 询" at bounding box center [392, 88] width 628 height 34
click at [233, 156] on td "MAYBANK" at bounding box center [225, 155] width 39 height 27
click at [262, 156] on td "001141357807" at bounding box center [264, 155] width 39 height 27
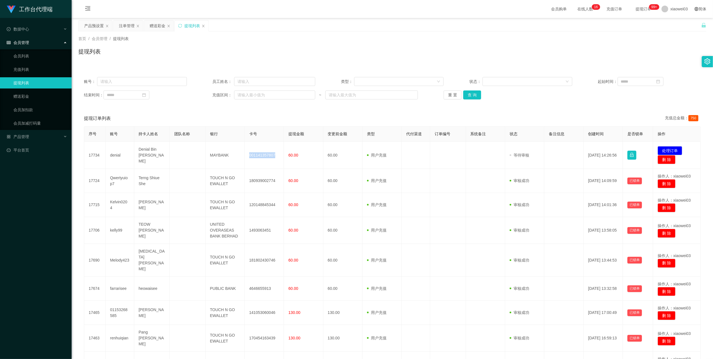
click at [376, 112] on div "提现订单列表 充值总金额： 750" at bounding box center [392, 119] width 617 height 16
drag, startPoint x: 228, startPoint y: 158, endPoint x: 208, endPoint y: 156, distance: 19.1
click at [208, 156] on td "MAYBANK" at bounding box center [225, 155] width 39 height 27
drag, startPoint x: 671, startPoint y: 150, endPoint x: 644, endPoint y: 149, distance: 27.4
click at [671, 150] on button "处理订单" at bounding box center [670, 150] width 25 height 9
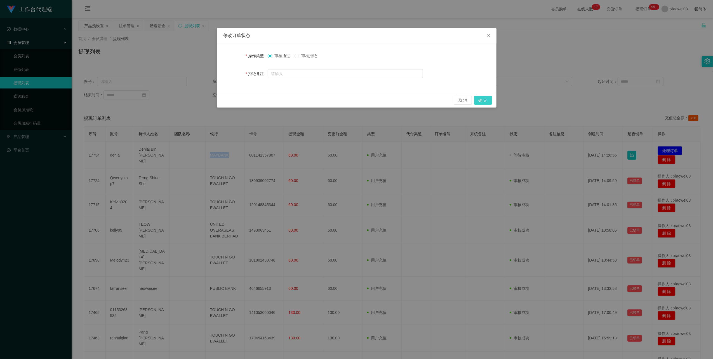
click at [475, 98] on button "确 定" at bounding box center [483, 100] width 18 height 9
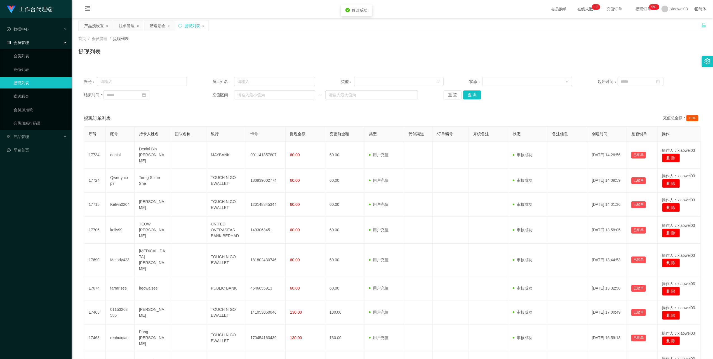
click at [624, 50] on div "提现列表" at bounding box center [392, 53] width 628 height 13
